Goal: Find specific page/section: Find specific page/section

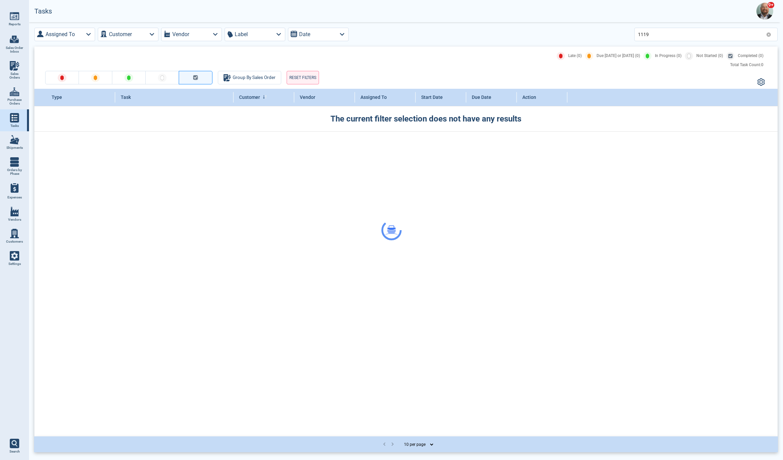
click at [18, 70] on link "Sales Orders" at bounding box center [14, 70] width 29 height 26
select select "50"
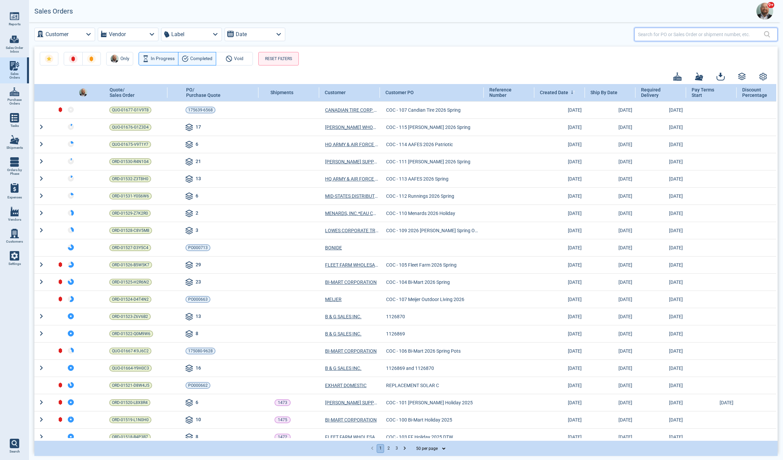
click at [672, 36] on input "text" at bounding box center [701, 34] width 126 height 10
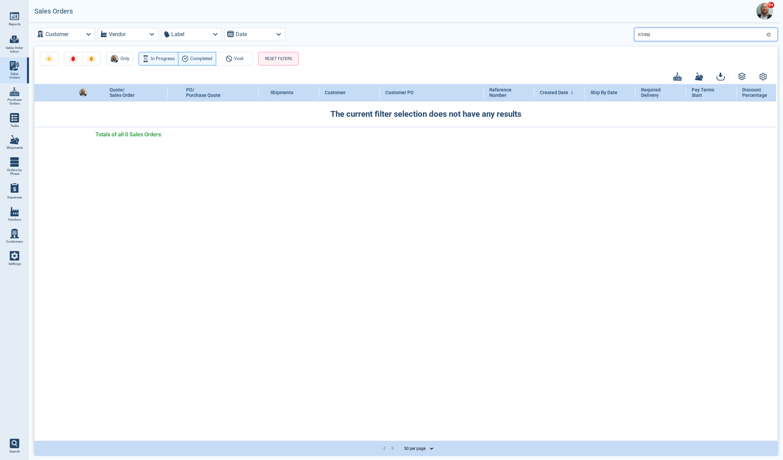
type input "n1mo"
click at [770, 35] on icon at bounding box center [769, 34] width 4 height 4
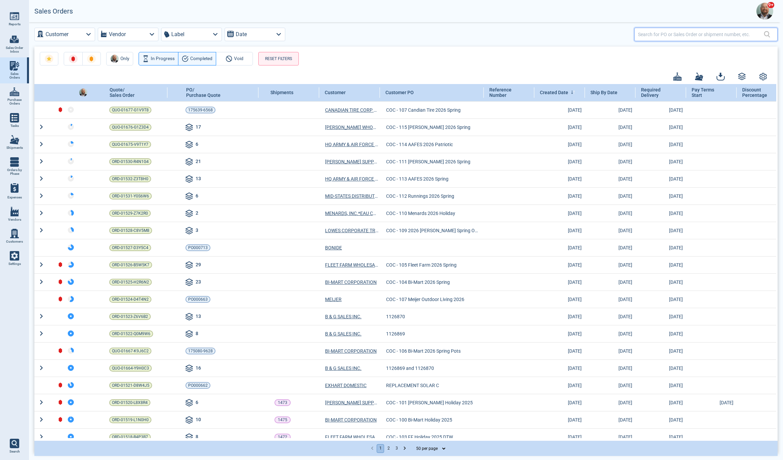
click at [663, 35] on input "text" at bounding box center [701, 34] width 126 height 10
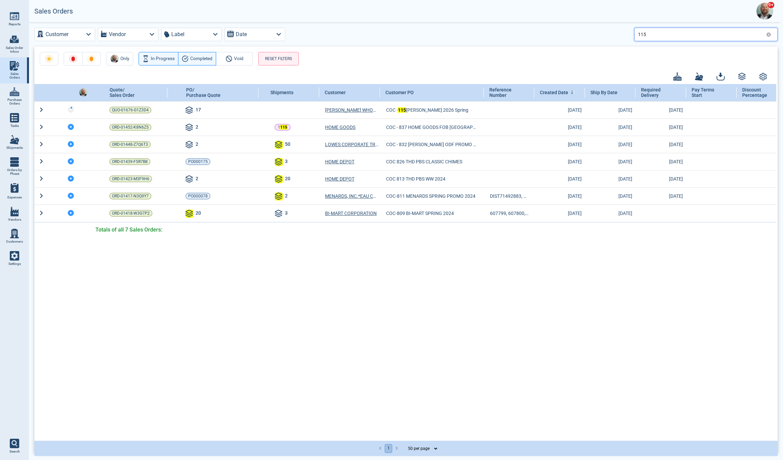
type input "115"
